Goal: Transaction & Acquisition: Purchase product/service

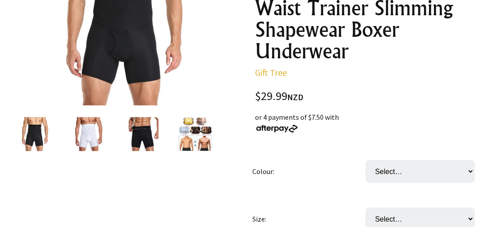
scroll to position [179, 0]
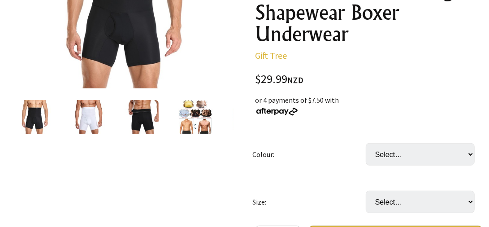
click at [92, 118] on img at bounding box center [88, 117] width 34 height 34
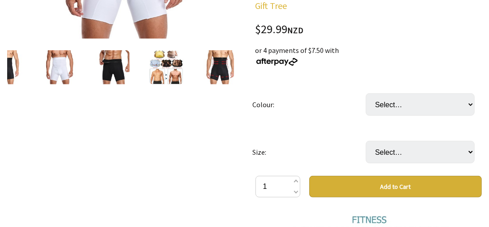
scroll to position [224, 0]
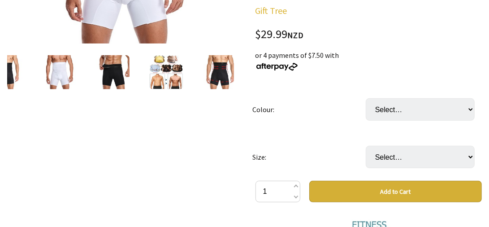
click at [156, 67] on img at bounding box center [166, 72] width 34 height 34
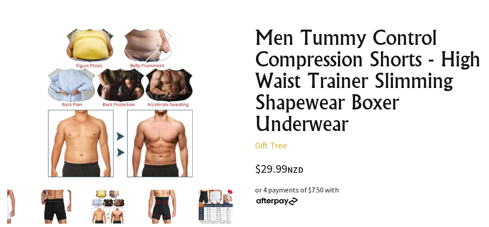
scroll to position [134, 0]
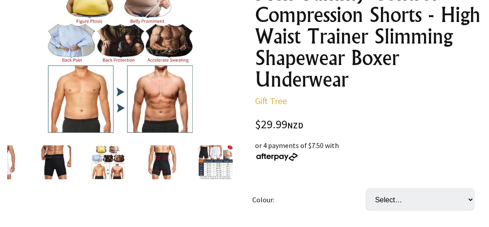
click at [54, 170] on img at bounding box center [54, 162] width 34 height 34
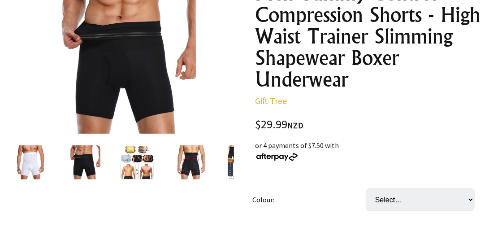
click at [233, 157] on img at bounding box center [245, 162] width 34 height 34
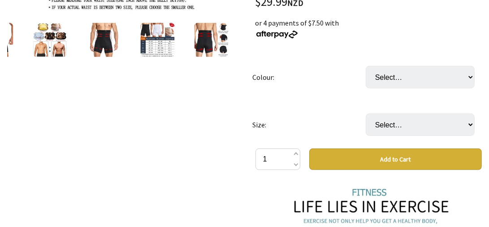
scroll to position [269, 0]
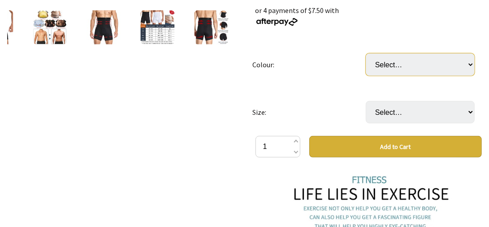
click at [469, 64] on select "Select… White Black" at bounding box center [420, 64] width 109 height 22
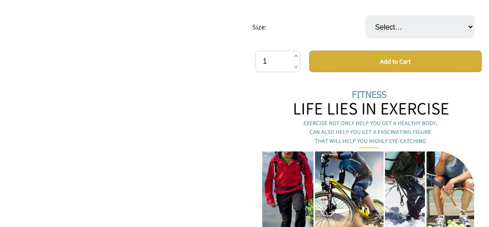
scroll to position [245, 0]
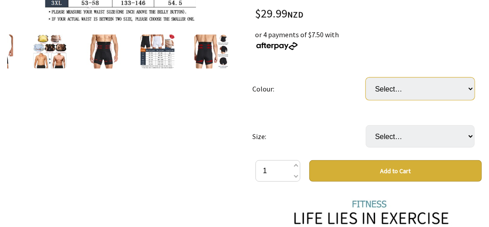
click at [469, 86] on select "Select… White Black" at bounding box center [420, 89] width 109 height 22
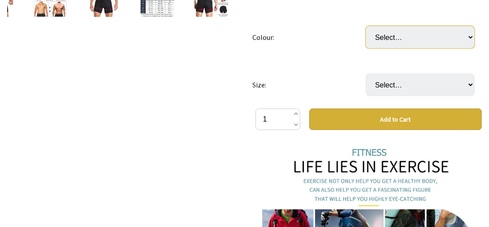
scroll to position [291, 0]
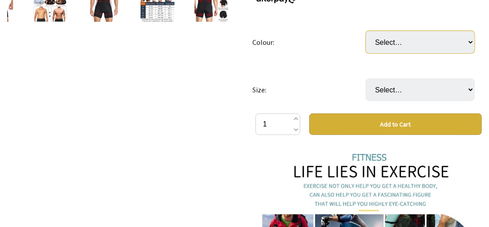
click at [469, 40] on select "Select… White Black" at bounding box center [420, 42] width 109 height 22
select select "White"
click at [366, 31] on select "Select… White Black" at bounding box center [420, 42] width 109 height 22
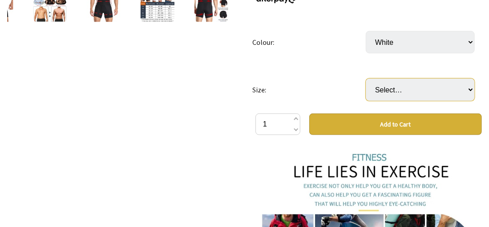
click at [472, 90] on select "Select… S M L XL XXL XXXL" at bounding box center [420, 89] width 109 height 22
select select "M"
click at [366, 78] on select "Select… S M L XL XXL XXXL" at bounding box center [420, 89] width 109 height 22
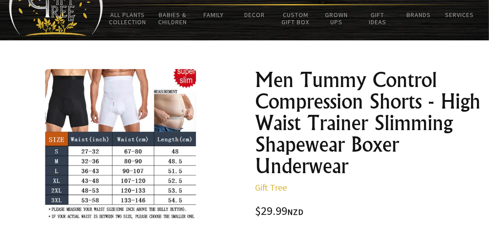
scroll to position [0, 0]
